Goal: Information Seeking & Learning: Check status

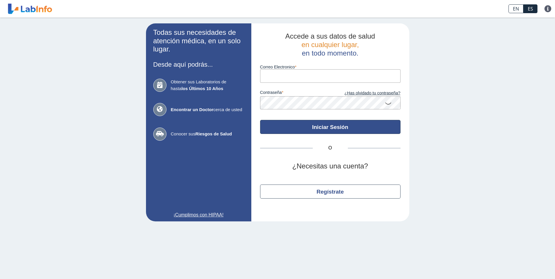
type input "[EMAIL_ADDRESS][DOMAIN_NAME]"
click at [329, 127] on button "Iniciar Sesión" at bounding box center [330, 127] width 140 height 14
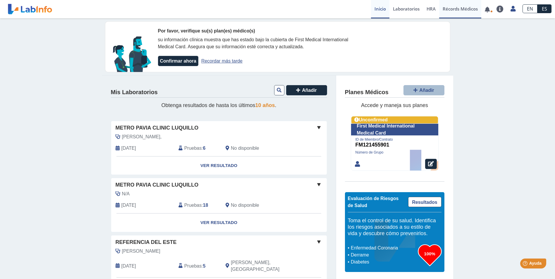
click at [466, 8] on link "Récords Médicos" at bounding box center [460, 9] width 42 height 18
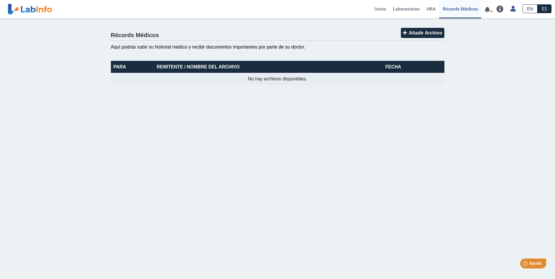
click at [219, 66] on th "Remitente / Nombre del Archivo" at bounding box center [261, 67] width 214 height 12
click at [433, 10] on span "HRA" at bounding box center [430, 9] width 9 height 6
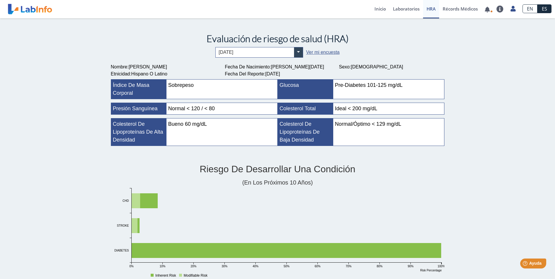
scroll to position [14, 0]
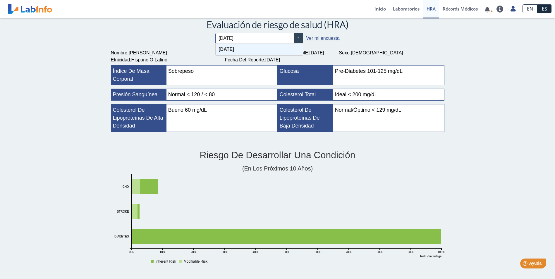
click at [296, 38] on span at bounding box center [298, 38] width 9 height 10
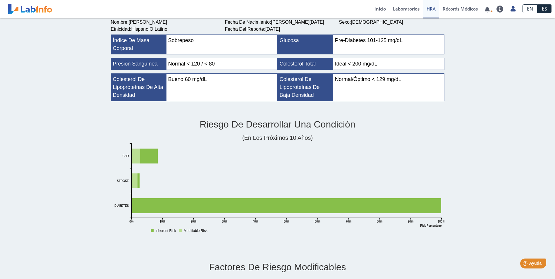
scroll to position [41, 0]
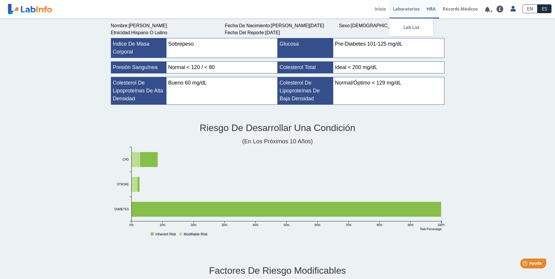
click at [404, 6] on link "Laboratorios" at bounding box center [406, 9] width 34 height 18
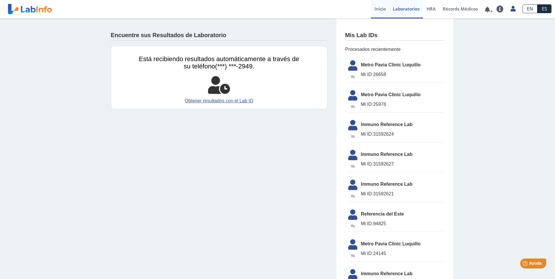
click at [378, 8] on link "Inicio" at bounding box center [380, 9] width 18 height 18
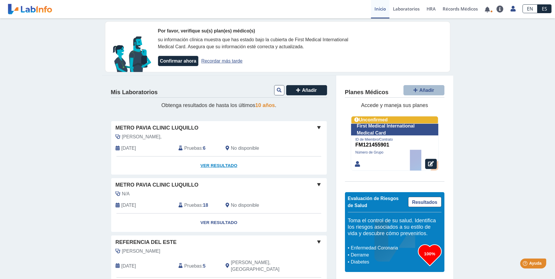
click at [215, 165] on link "Ver Resultado" at bounding box center [218, 165] width 215 height 18
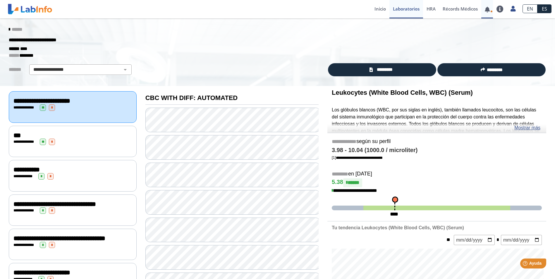
click at [486, 10] on link at bounding box center [487, 9] width 12 height 4
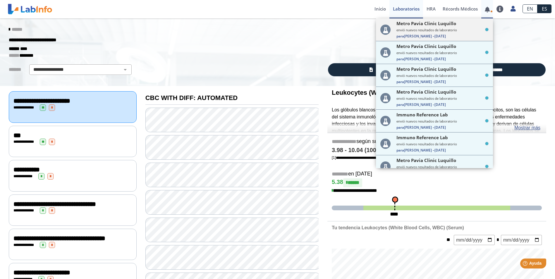
click at [441, 33] on div "Metro [PERSON_NAME] Clinic [PERSON_NAME] envió nuevos resultados de laboratorio…" at bounding box center [442, 29] width 92 height 18
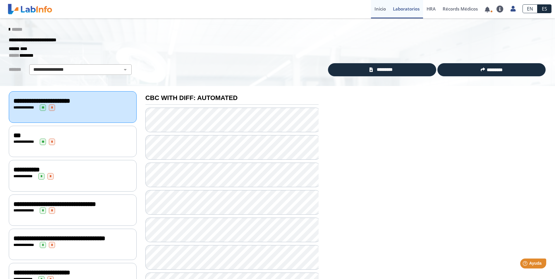
click at [378, 10] on link "Inicio" at bounding box center [380, 9] width 18 height 18
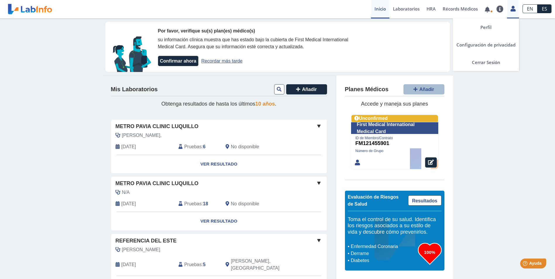
click at [513, 8] on icon at bounding box center [512, 8] width 5 height 4
click at [489, 62] on link "Cerrar Sesión" at bounding box center [486, 63] width 66 height 18
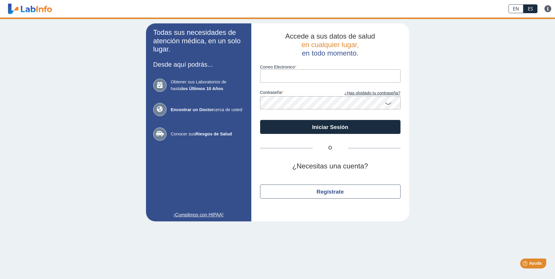
type input "[EMAIL_ADDRESS][DOMAIN_NAME]"
